Goal: Task Accomplishment & Management: Manage account settings

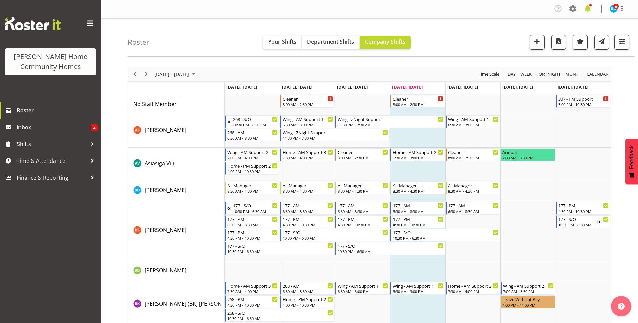
click at [590, 9] on span at bounding box center [587, 8] width 11 height 11
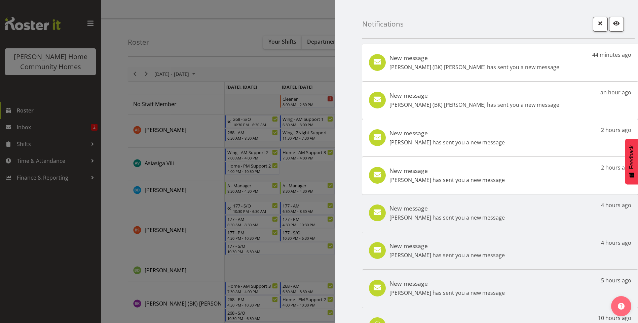
click at [469, 180] on p "Navneet Kaur has sent you a new message" at bounding box center [446, 180] width 115 height 8
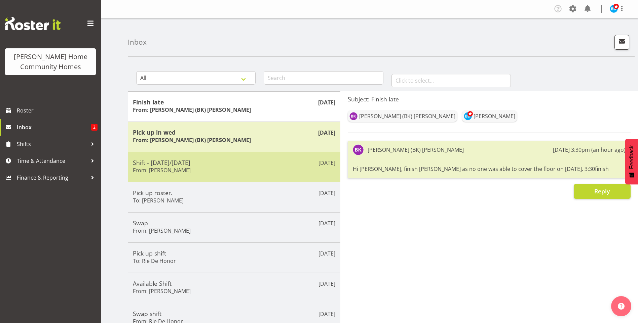
click at [216, 170] on div "Shift - Saturday 13th September/Sunday 14th September From: Jess Aracan" at bounding box center [234, 167] width 202 height 16
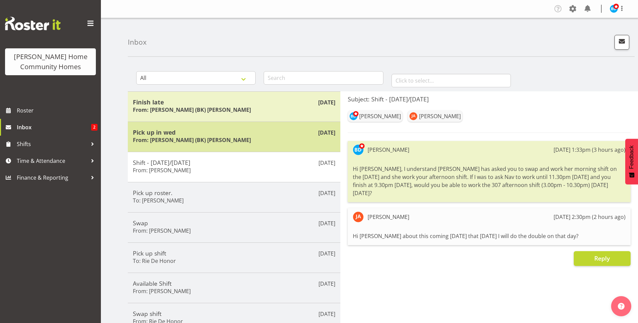
click at [211, 145] on div "Sep 11th Pick up in wed From: Brijesh (BK) Kachhadiya" at bounding box center [234, 137] width 213 height 30
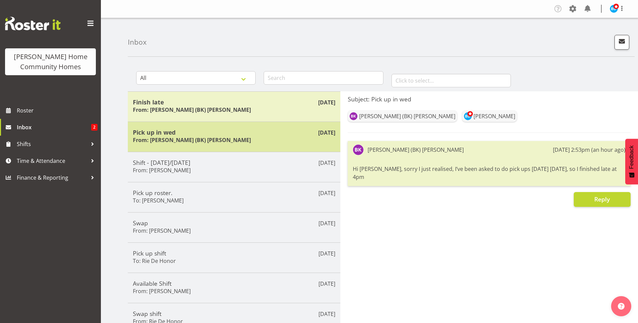
click at [172, 140] on h6 "From: Brijesh (BK) Kachhadiya" at bounding box center [192, 140] width 118 height 7
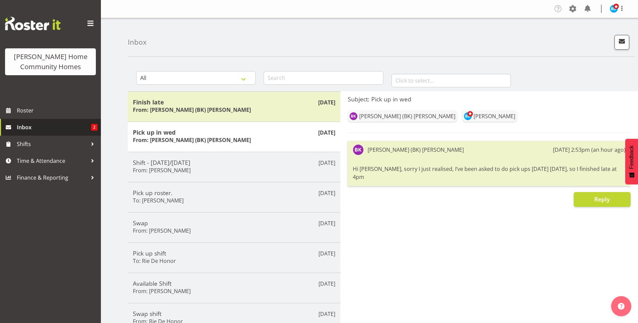
click at [61, 130] on span "Inbox" at bounding box center [54, 127] width 74 height 10
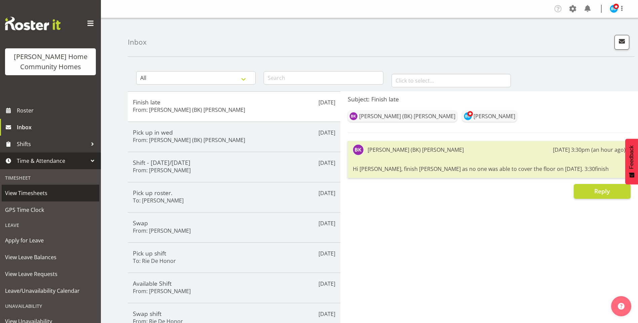
click at [40, 193] on span "View Timesheets" at bounding box center [50, 193] width 91 height 10
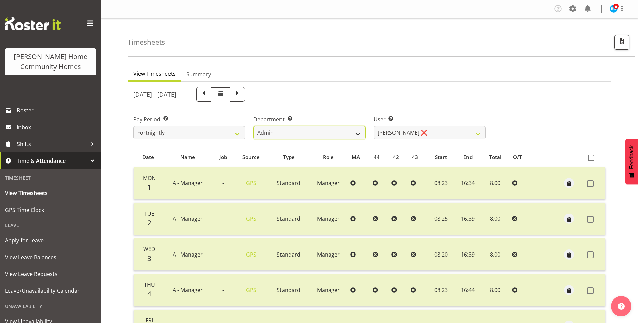
click at [300, 132] on select "Admin Homeside Houses Wingside" at bounding box center [309, 132] width 112 height 13
select select "746"
click at [253, 126] on select "Admin Homeside Houses Wingside" at bounding box center [309, 132] width 112 height 13
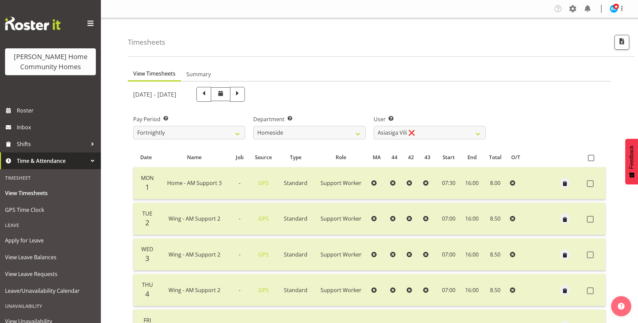
click at [242, 98] on span at bounding box center [237, 93] width 9 height 9
select select
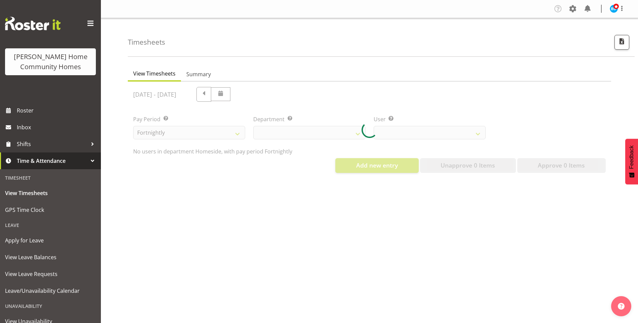
select select "746"
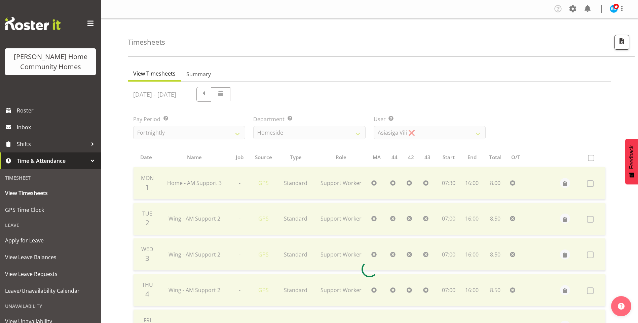
click at [402, 134] on div at bounding box center [369, 270] width 483 height 376
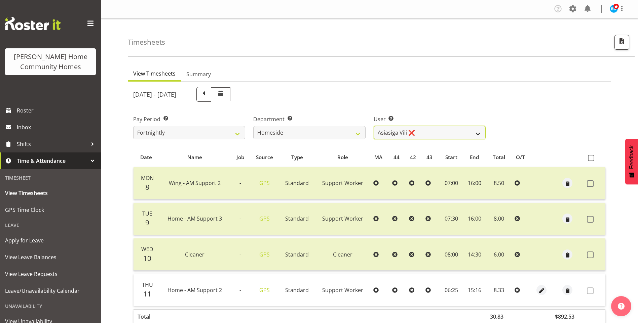
click at [403, 133] on select "[PERSON_NAME] ❌ [PERSON_NAME] ❌ [PERSON_NAME] (BK) [PERSON_NAME] ❌ [PERSON_NAME…" at bounding box center [430, 132] width 112 height 13
select select "8539"
click at [374, 126] on select "[PERSON_NAME] ❌ [PERSON_NAME] ❌ [PERSON_NAME] (BK) [PERSON_NAME] ❌ [PERSON_NAME…" at bounding box center [430, 132] width 112 height 13
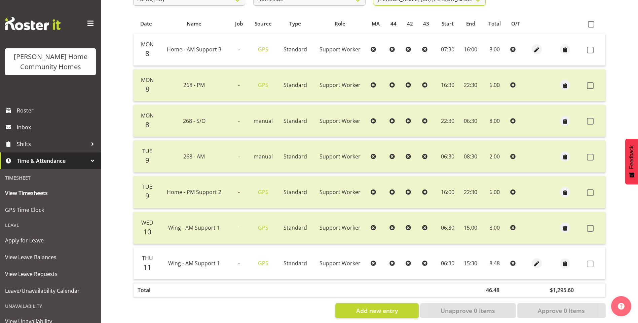
scroll to position [135, 0]
click at [589, 47] on span at bounding box center [590, 49] width 7 height 7
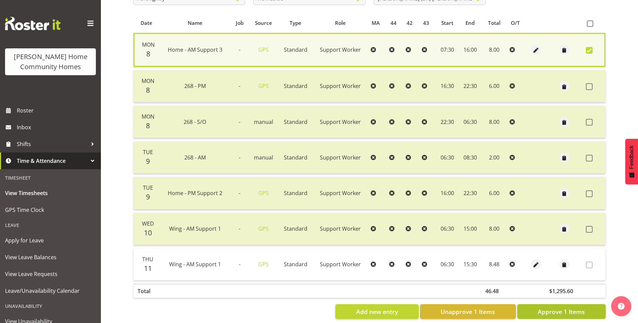
click at [574, 310] on span "Approve 1 Items" at bounding box center [561, 312] width 47 height 9
checkbox input "false"
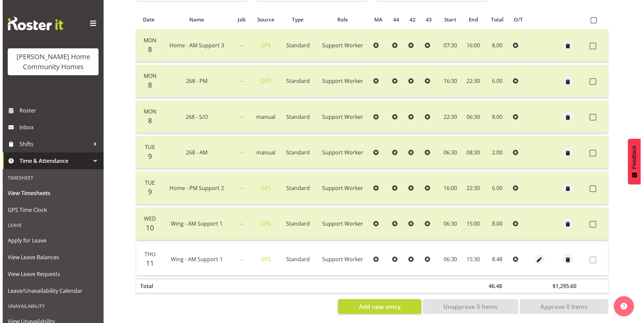
scroll to position [144, 0]
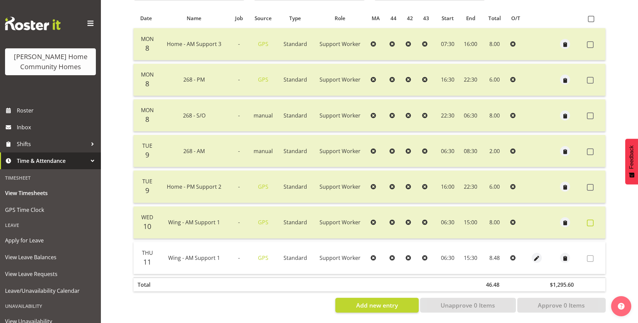
click at [592, 220] on span at bounding box center [590, 223] width 7 height 7
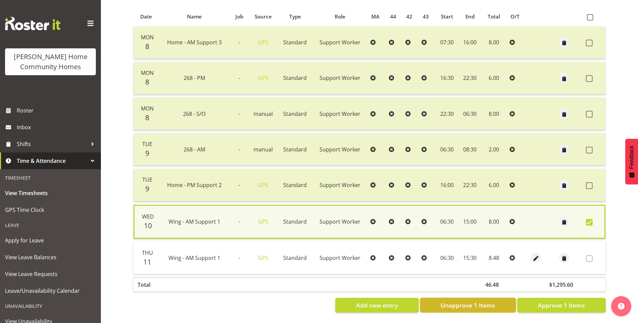
click at [471, 301] on span "Unapprove 1 Items" at bounding box center [468, 305] width 54 height 9
checkbox input "false"
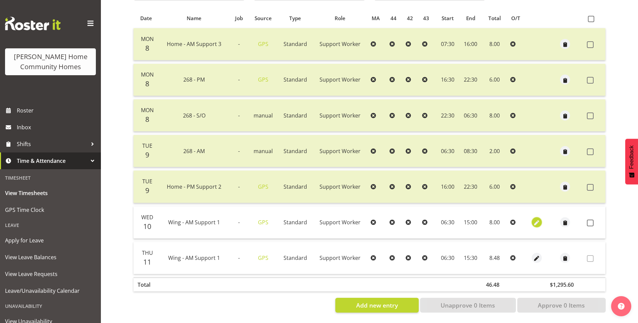
click at [533, 220] on span "button" at bounding box center [537, 224] width 8 height 8
select select "Standard"
select select "749"
select select "8"
select select "2025"
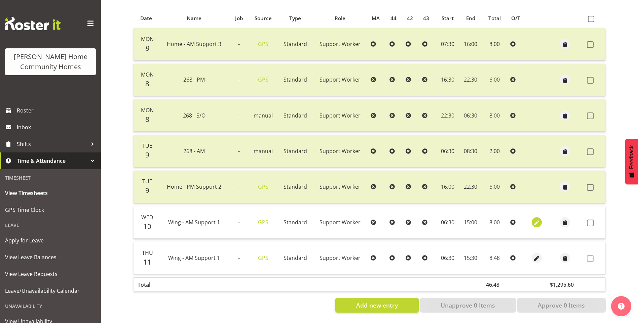
select select "15"
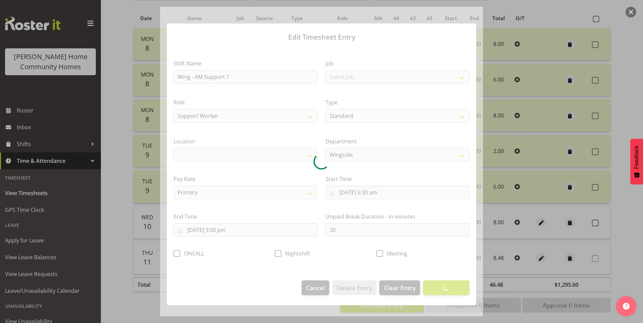
select select "1071"
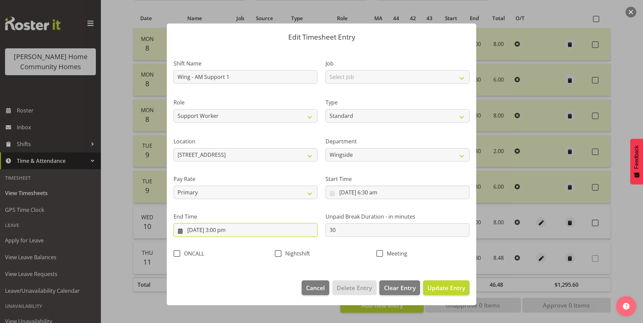
click at [221, 234] on input "[DATE] 3:00 pm" at bounding box center [246, 230] width 144 height 13
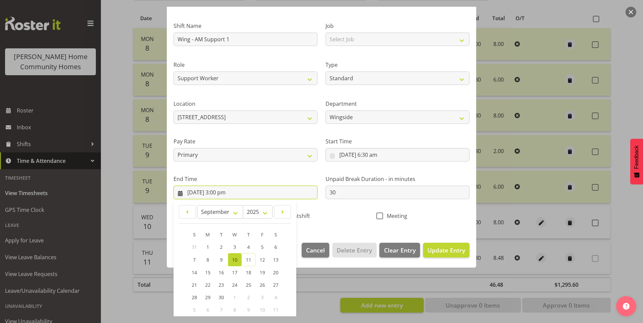
scroll to position [74, 0]
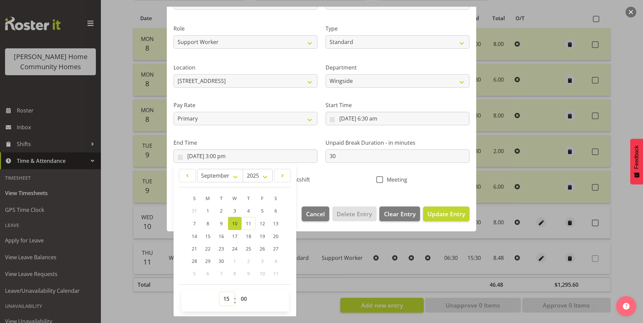
click at [226, 304] on select "00 01 02 03 04 05 06 07 08 09 10 11 12 13 14 15 16 17 18 19 20 21 22 23" at bounding box center [227, 299] width 15 height 13
select select "16"
click at [220, 293] on select "00 01 02 03 04 05 06 07 08 09 10 11 12 13 14 15 16 17 18 19 20 21 22 23" at bounding box center [227, 299] width 15 height 13
type input "[DATE] 4:00 pm"
drag, startPoint x: 430, startPoint y: 212, endPoint x: 450, endPoint y: 208, distance: 20.6
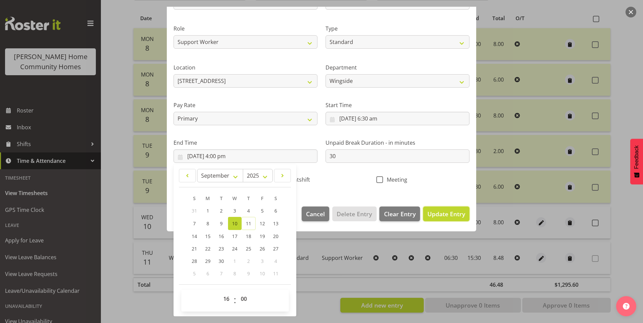
click at [430, 212] on span "Update Entry" at bounding box center [446, 214] width 38 height 8
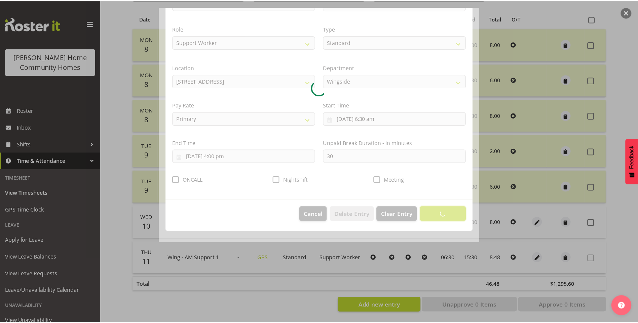
scroll to position [0, 0]
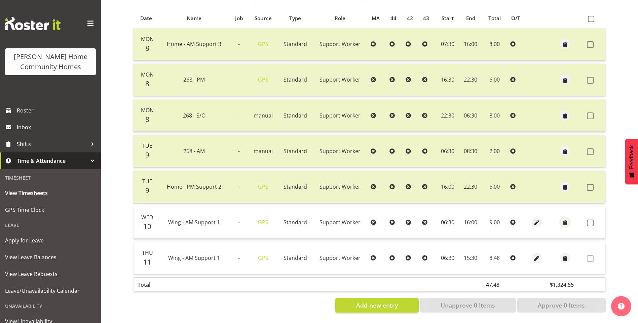
click at [566, 220] on span "button" at bounding box center [565, 224] width 8 height 8
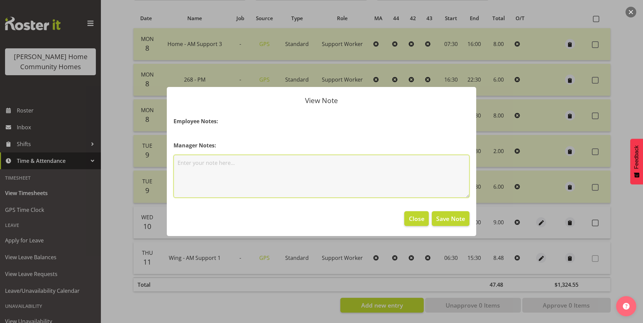
click at [312, 174] on textarea at bounding box center [322, 176] width 296 height 43
type textarea "Asked to do pm van run."
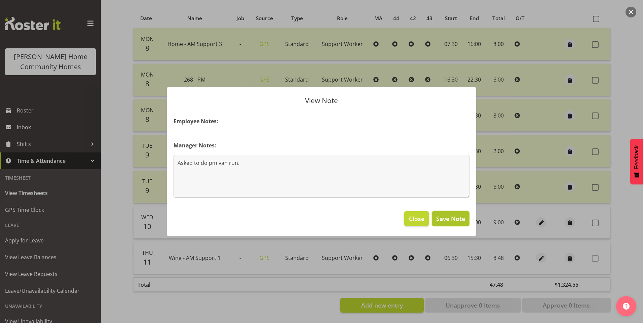
click at [448, 220] on span "Save Note" at bounding box center [450, 219] width 29 height 9
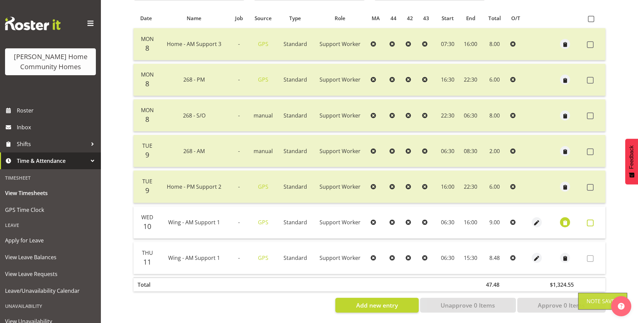
click at [594, 220] on label at bounding box center [592, 223] width 10 height 7
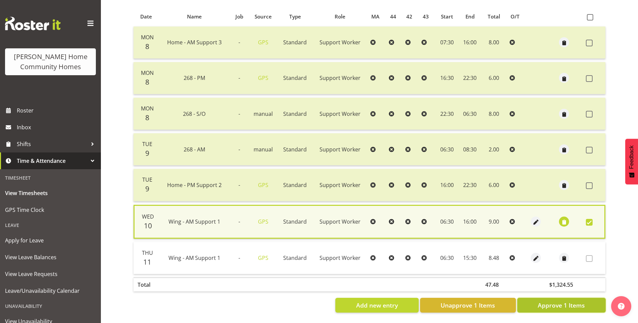
click at [572, 304] on span "Approve 1 Items" at bounding box center [561, 305] width 47 height 9
checkbox input "false"
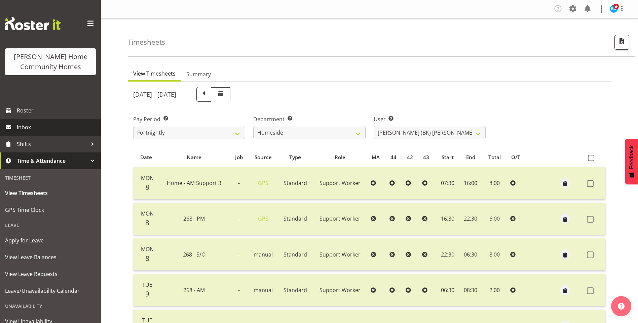
click at [42, 126] on span "Inbox" at bounding box center [57, 127] width 81 height 10
